Goal: Complete application form

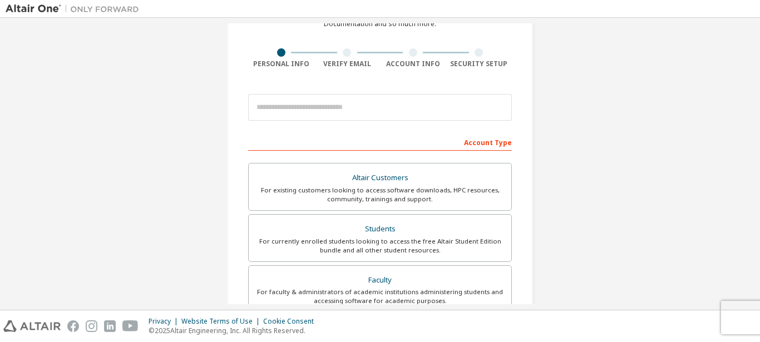
scroll to position [114, 0]
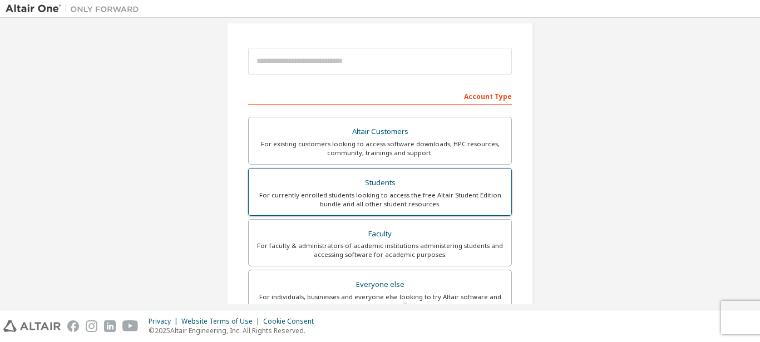
click at [392, 196] on div "For currently enrolled students looking to access the free Altair Student Editi…" at bounding box center [379, 200] width 249 height 18
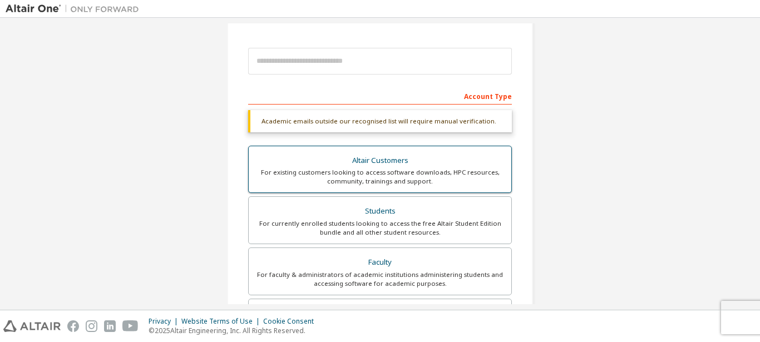
scroll to position [0, 0]
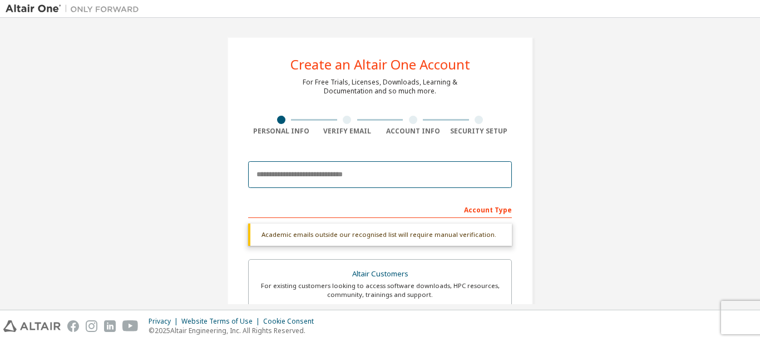
click at [326, 170] on input "email" at bounding box center [380, 174] width 264 height 27
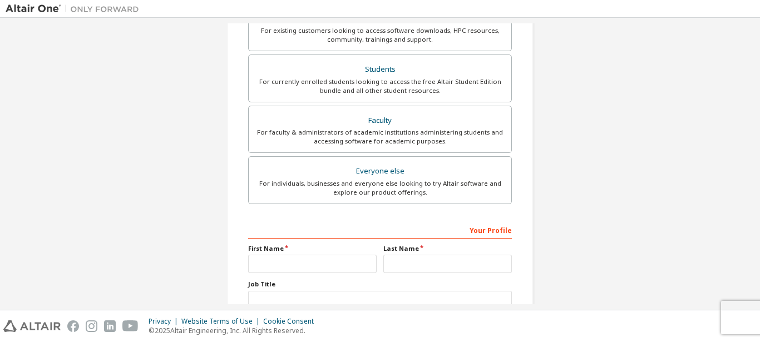
scroll to position [284, 0]
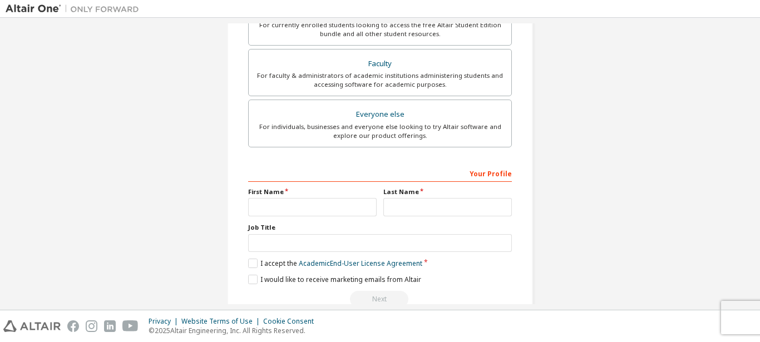
type input "**********"
click at [316, 175] on div "Your Profile" at bounding box center [380, 173] width 264 height 18
click at [294, 203] on input "text" at bounding box center [312, 207] width 129 height 18
type input "*"
type input "********"
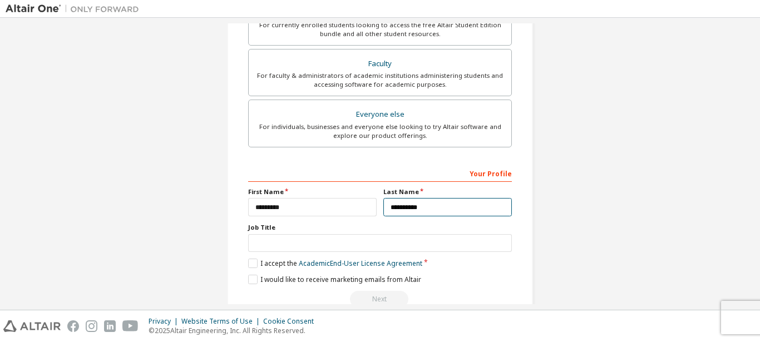
type input "**********"
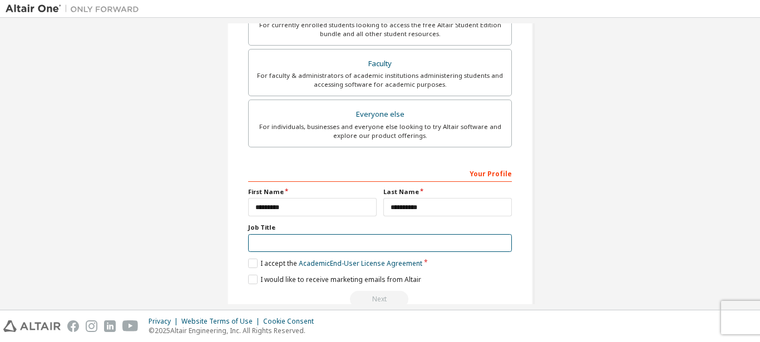
click at [311, 244] on input "text" at bounding box center [380, 243] width 264 height 18
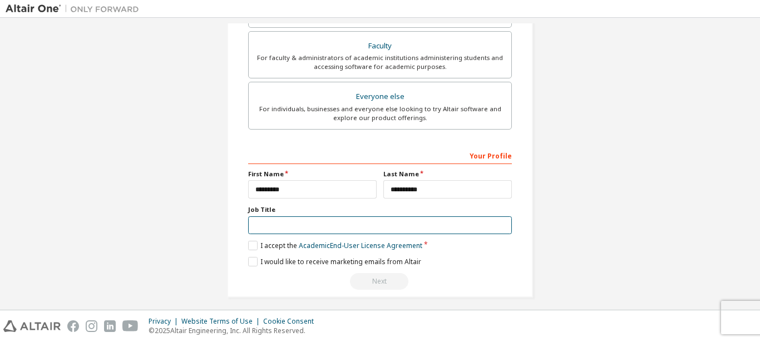
scroll to position [309, 0]
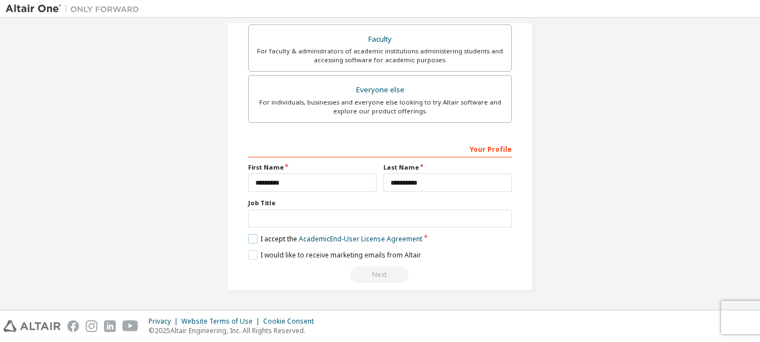
click at [268, 241] on label "I accept the Academic End-User License Agreement" at bounding box center [335, 238] width 174 height 9
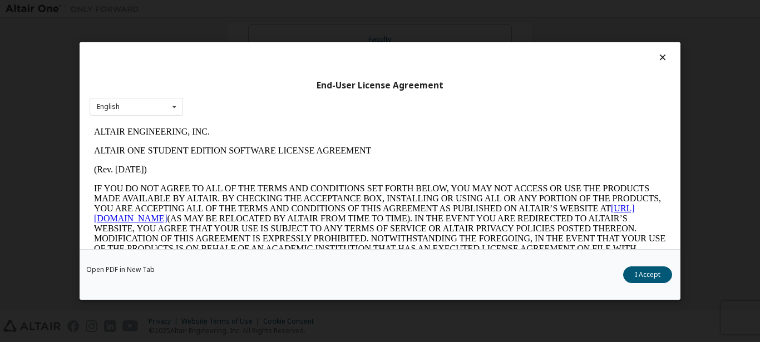
scroll to position [0, 0]
click at [647, 276] on button "I Accept" at bounding box center [647, 275] width 49 height 17
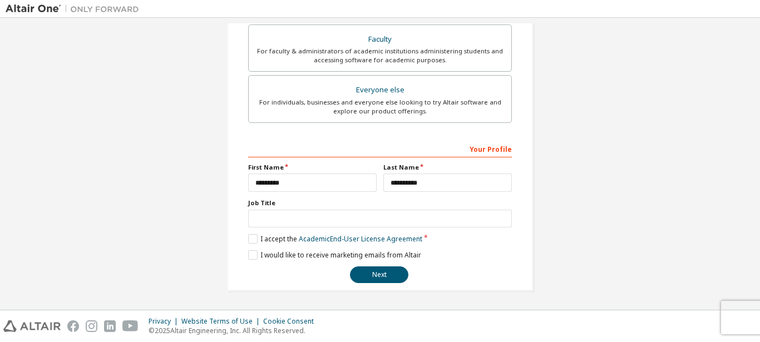
click at [383, 267] on div "**********" at bounding box center [380, 212] width 264 height 144
click at [385, 274] on button "Next" at bounding box center [379, 275] width 58 height 17
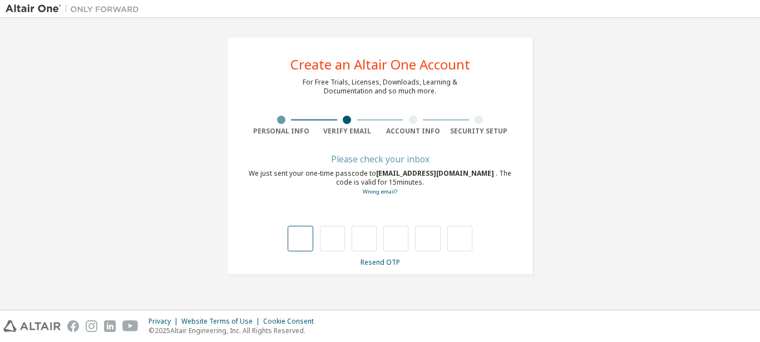
click at [307, 232] on input "text" at bounding box center [300, 239] width 25 height 26
type input "*"
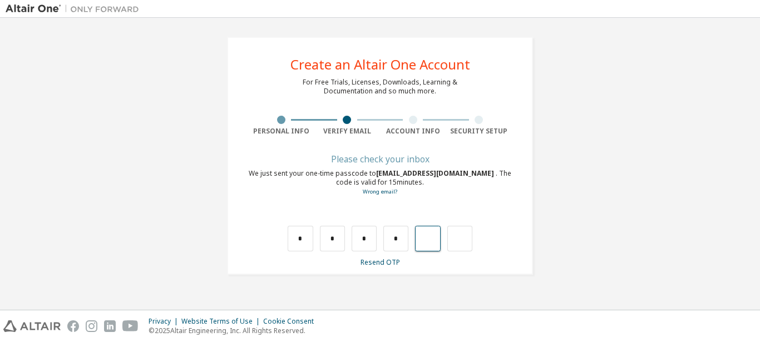
type input "*"
